Goal: Task Accomplishment & Management: Complete application form

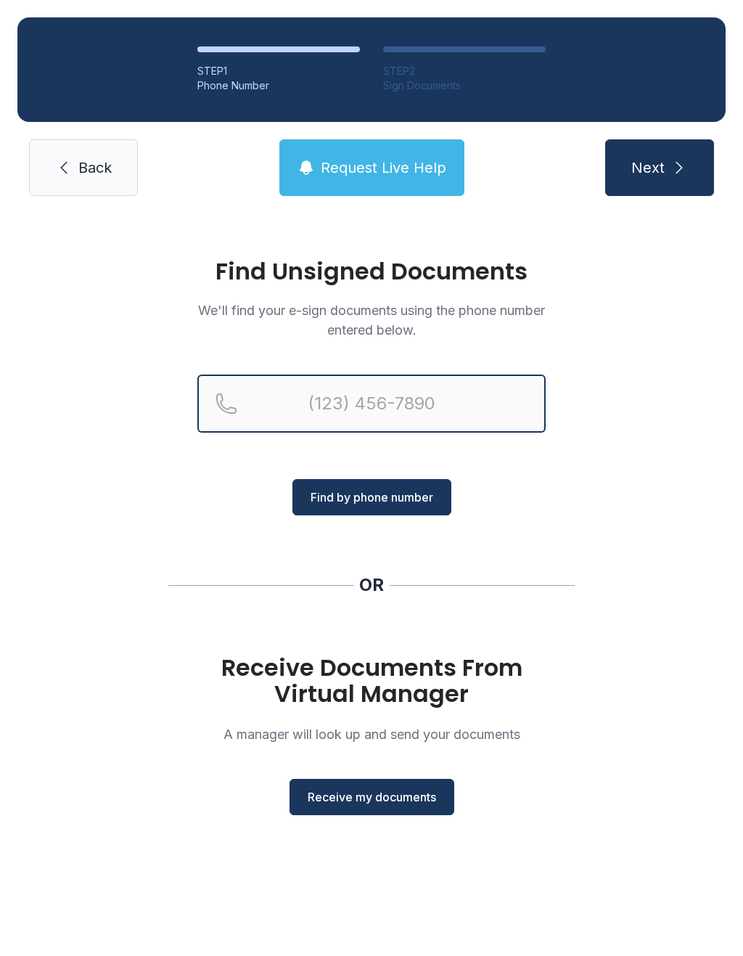
click at [368, 403] on input "Reservation phone number" at bounding box center [371, 403] width 348 height 58
type input "(719)"
click at [659, 168] on button "Next" at bounding box center [659, 167] width 109 height 57
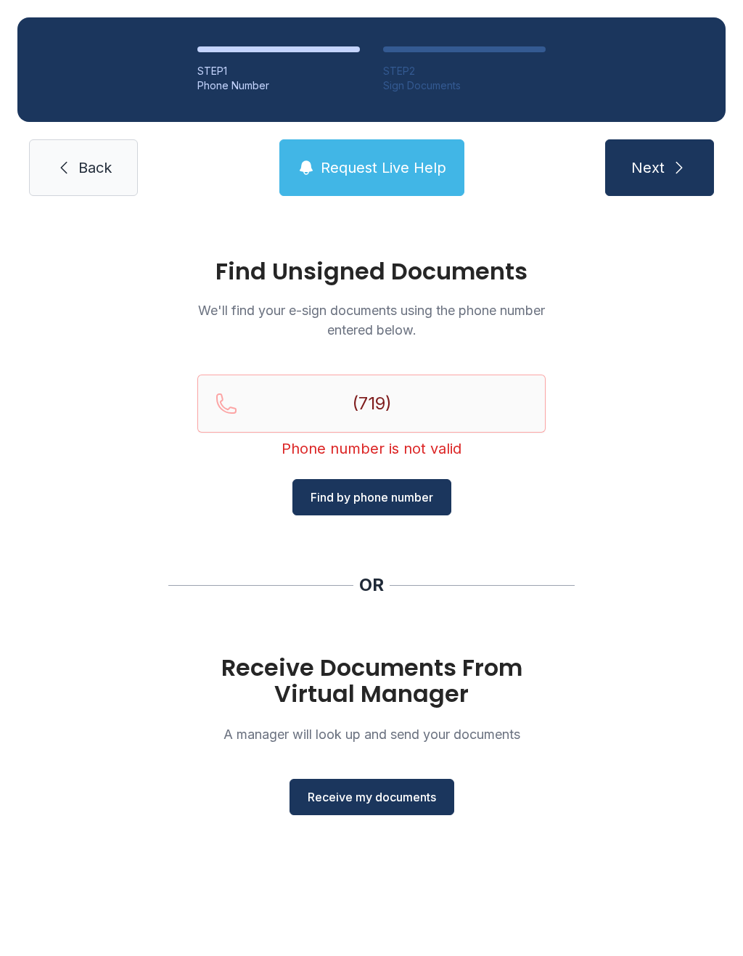
click at [86, 180] on link "Back" at bounding box center [83, 167] width 109 height 57
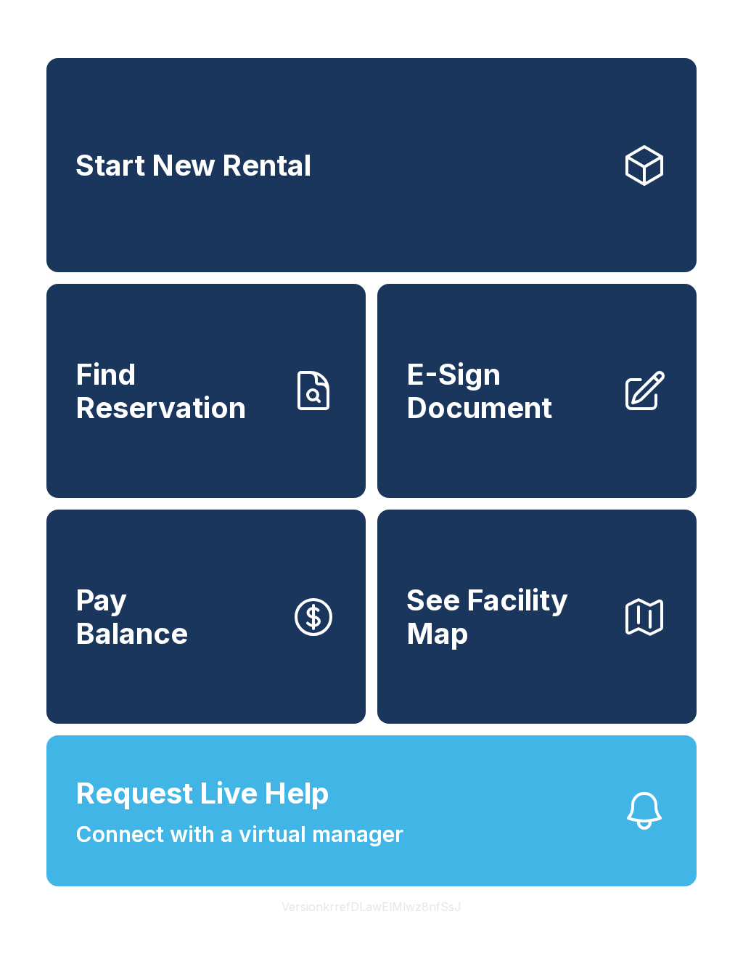
click at [608, 424] on span "E-Sign Document" at bounding box center [507, 391] width 203 height 66
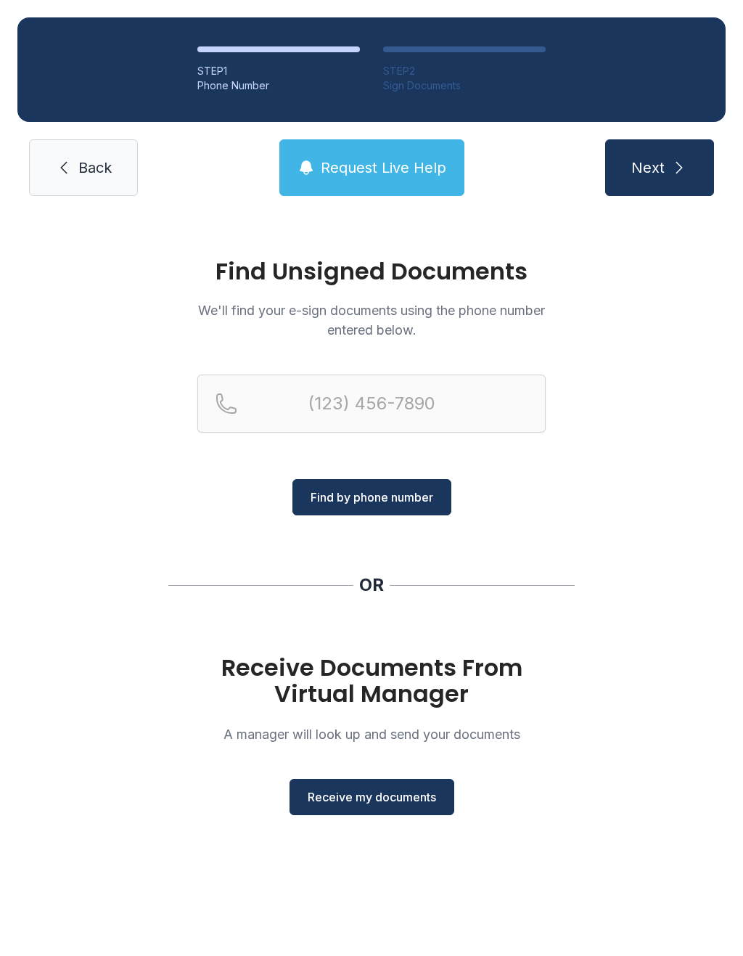
click at [386, 795] on span "Receive my documents" at bounding box center [372, 796] width 128 height 17
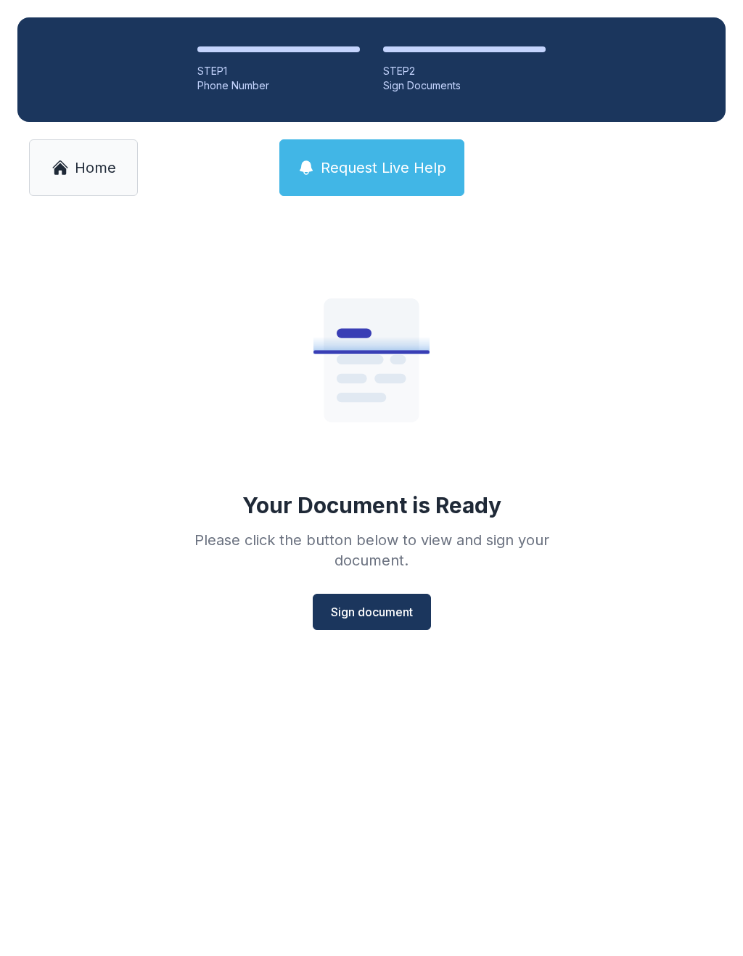
click at [389, 610] on span "Sign document" at bounding box center [372, 611] width 82 height 17
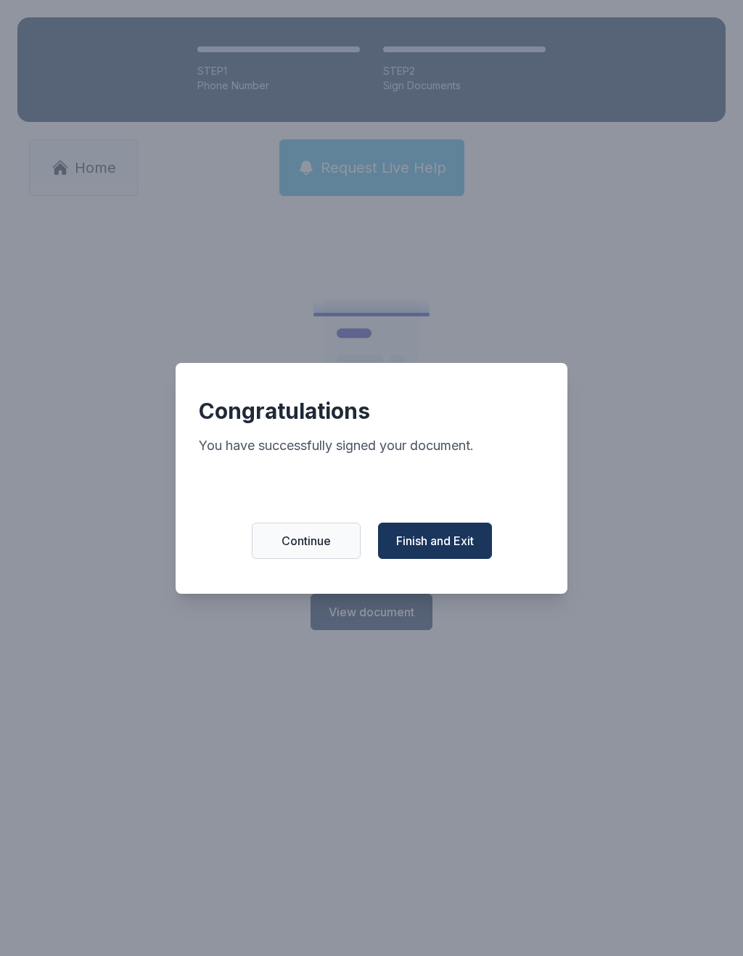
click at [451, 538] on button "Finish and Exit" at bounding box center [435, 540] width 114 height 36
